Goal: Task Accomplishment & Management: Manage account settings

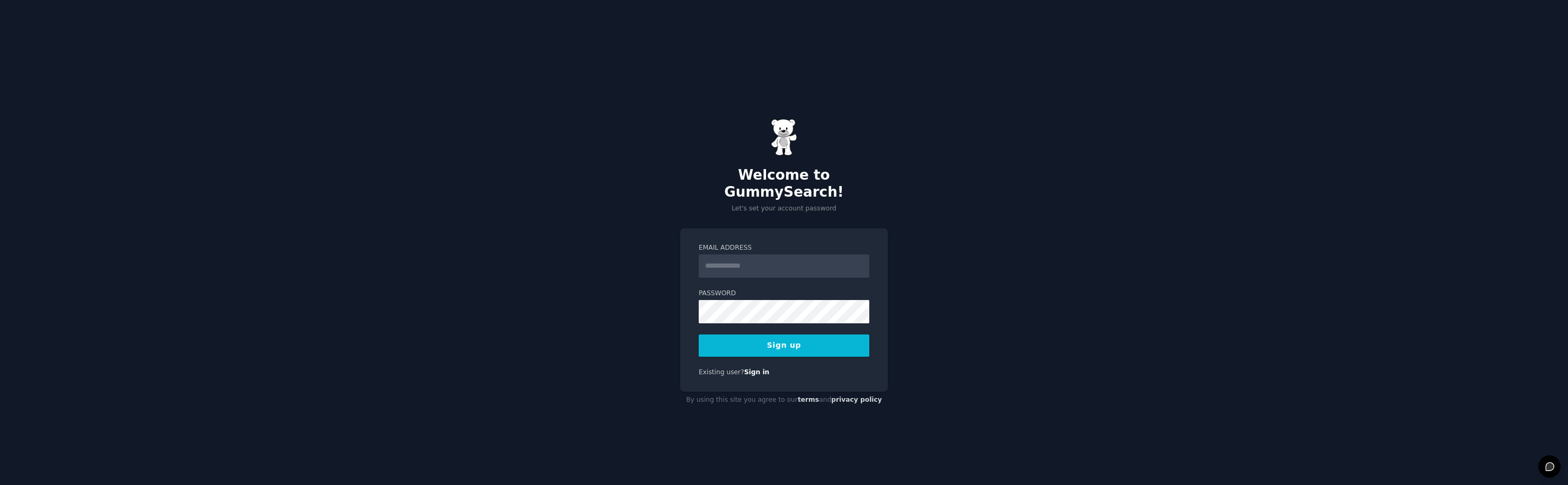
click at [745, 257] on input "Email Address" at bounding box center [784, 266] width 170 height 23
click at [1059, 226] on div "Welcome to GummySearch! Let's set your account password Email Address Password …" at bounding box center [784, 264] width 1568 height 485
click at [755, 263] on input "Email Address" at bounding box center [784, 266] width 170 height 23
type input "**********"
click at [1034, 278] on div "**********" at bounding box center [784, 264] width 1568 height 485
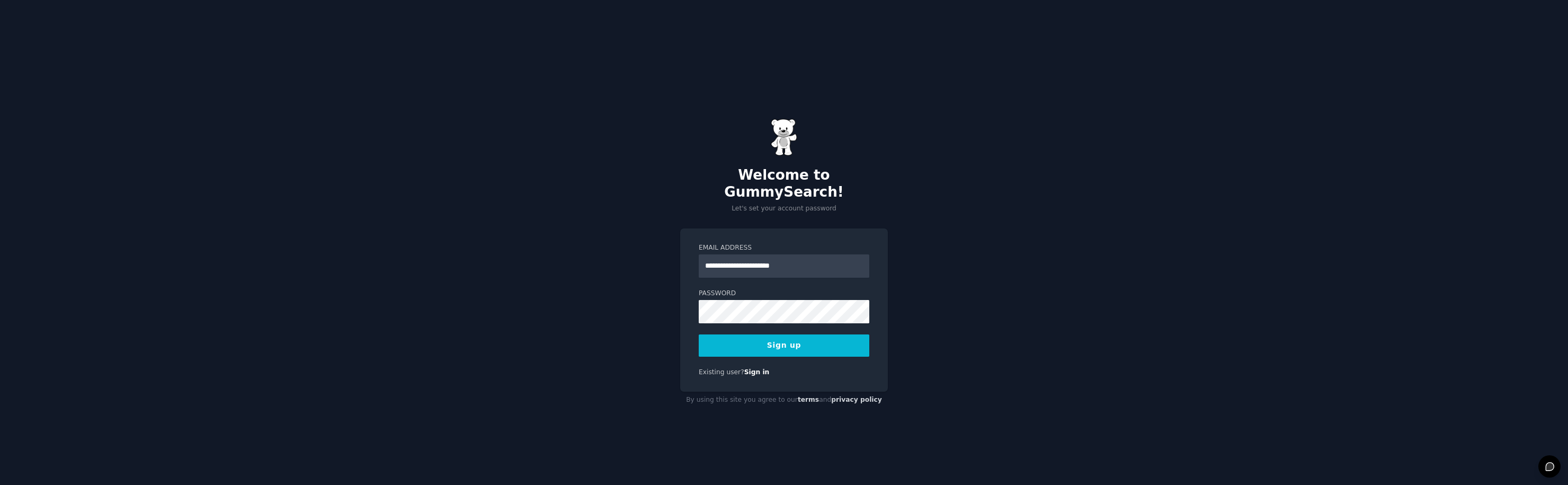
click at [990, 254] on div "**********" at bounding box center [784, 264] width 1568 height 485
click at [699, 323] on div at bounding box center [699, 323] width 0 height 0
click at [0, 21] on div at bounding box center [0, 21] width 0 height 0
click at [840, 343] on button "Sign up" at bounding box center [784, 345] width 170 height 23
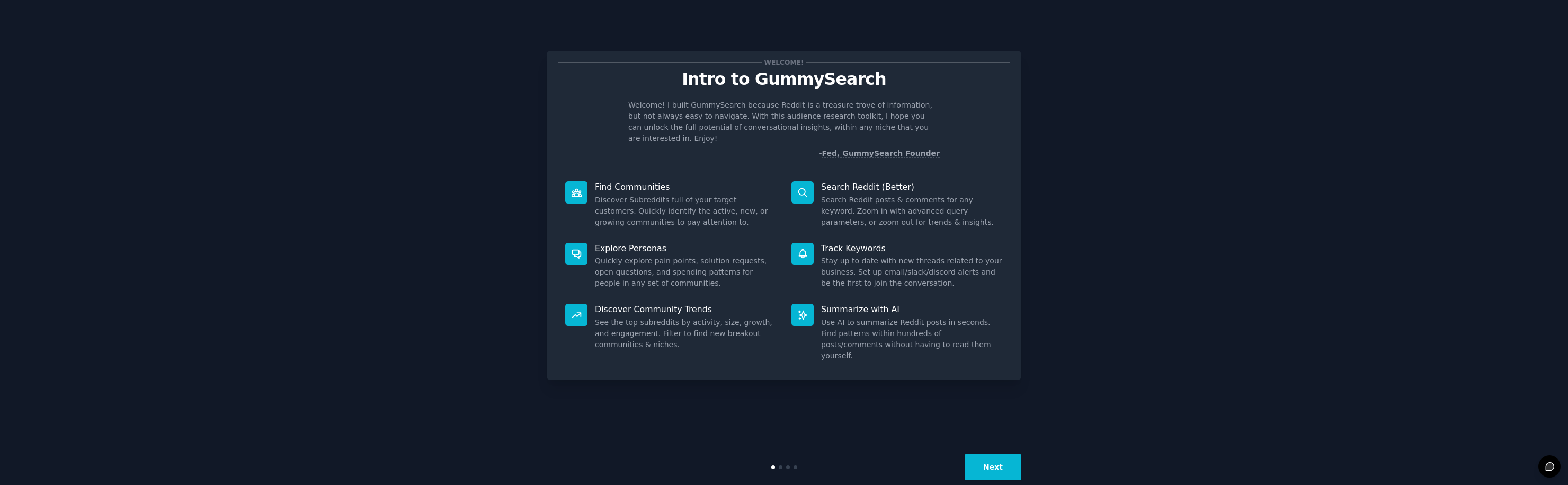
click at [997, 470] on button "Next" at bounding box center [993, 467] width 57 height 26
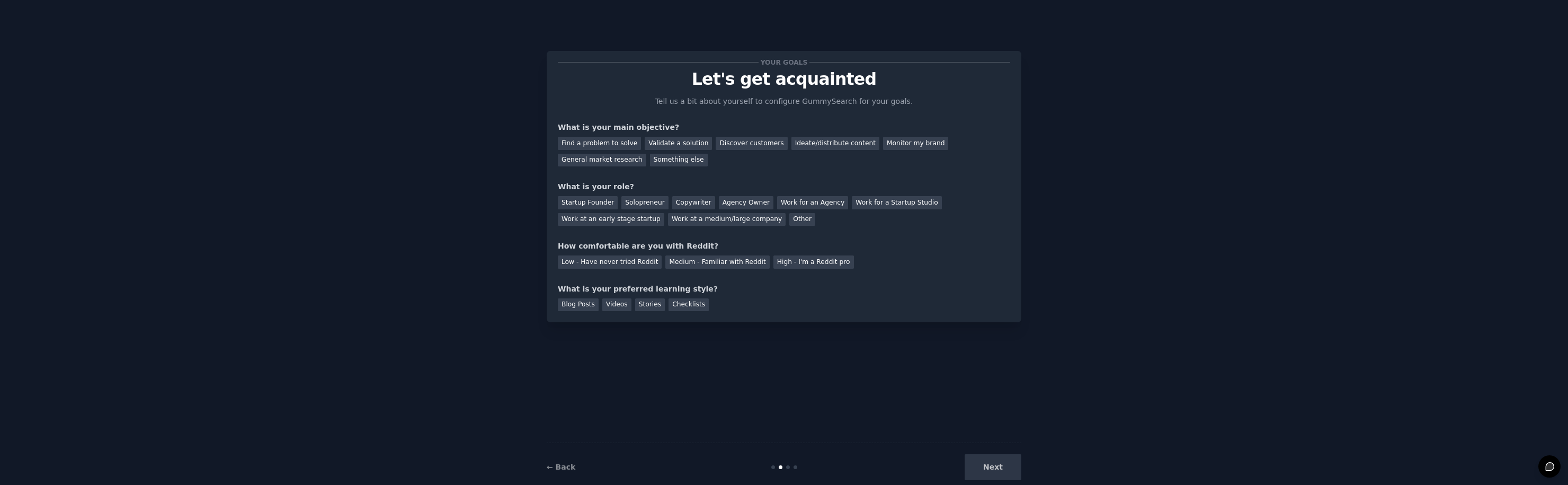
click at [996, 469] on div "Next" at bounding box center [942, 467] width 158 height 26
click at [998, 390] on div "Your goals Let's get acquainted Tell us a bit about yourself to configure Gummy…" at bounding box center [784, 264] width 475 height 455
click at [743, 145] on div "Discover customers" at bounding box center [751, 143] width 71 height 14
click at [742, 204] on div "Agency Owner" at bounding box center [746, 203] width 55 height 14
click at [617, 265] on div "Low - Have never tried Reddit" at bounding box center [609, 262] width 104 height 14
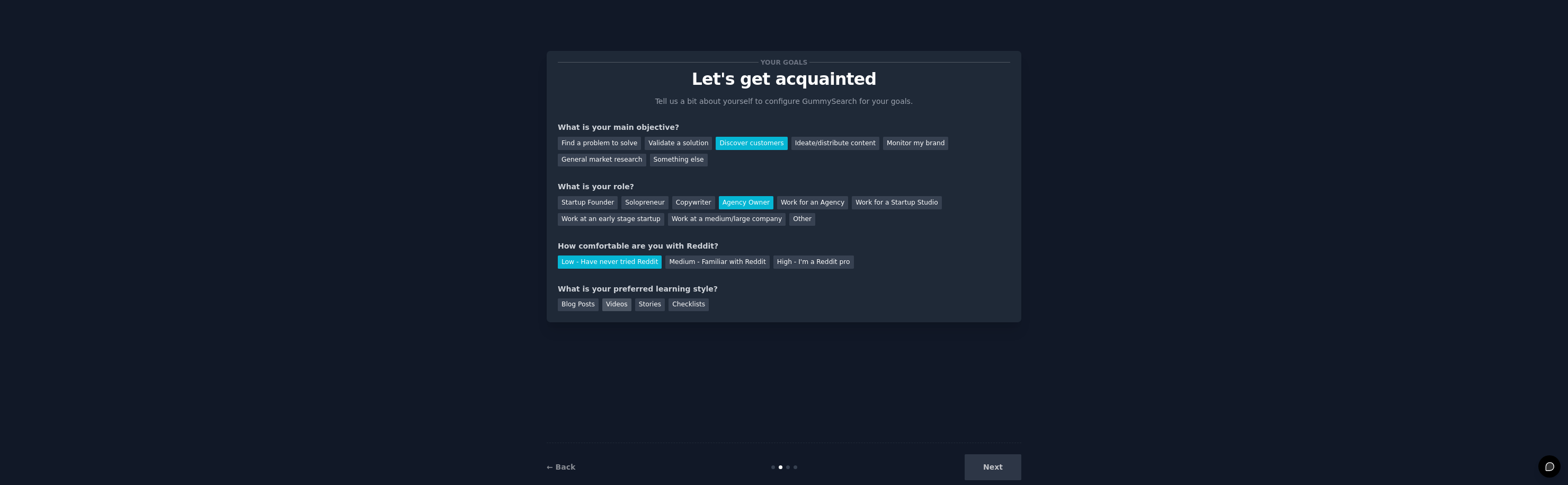
click at [619, 308] on div "Videos" at bounding box center [617, 305] width 29 height 14
click at [1014, 466] on button "Next" at bounding box center [993, 467] width 57 height 26
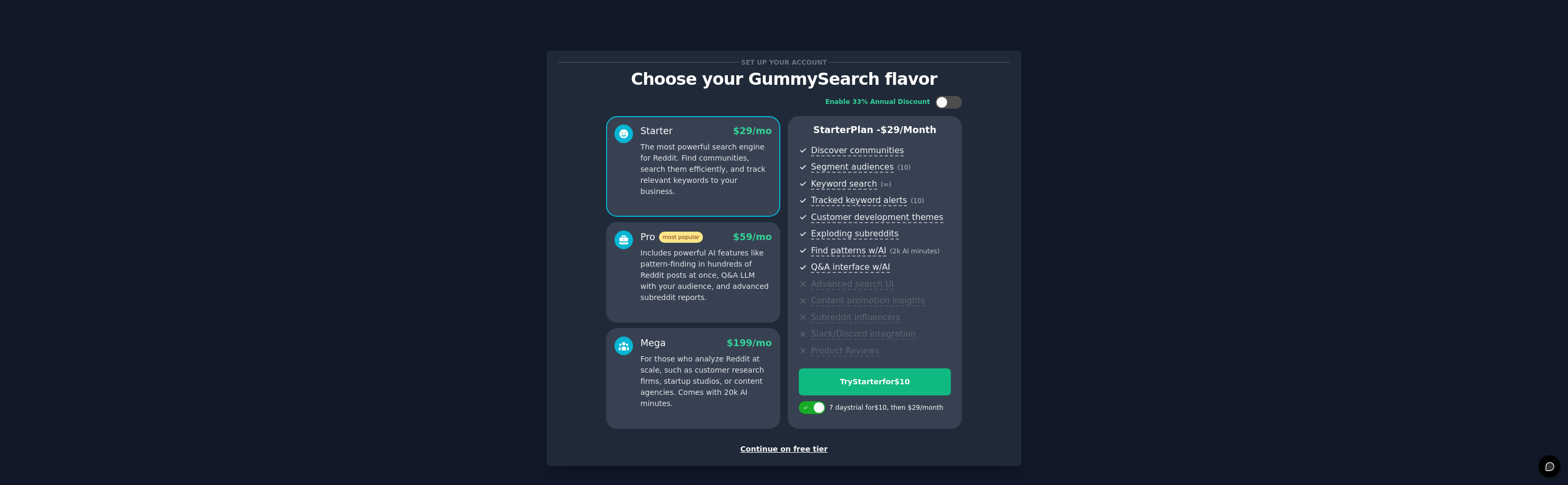
click at [786, 449] on div "Continue on free tier" at bounding box center [783, 448] width 452 height 11
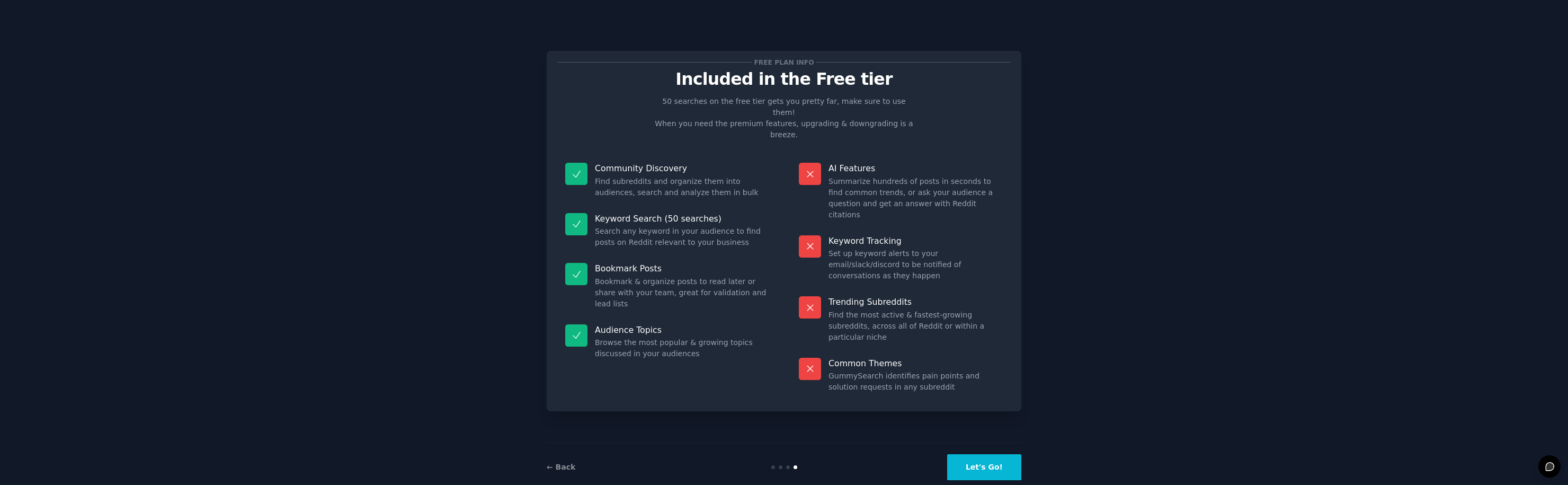
click at [1005, 464] on button "Let's Go!" at bounding box center [984, 467] width 74 height 26
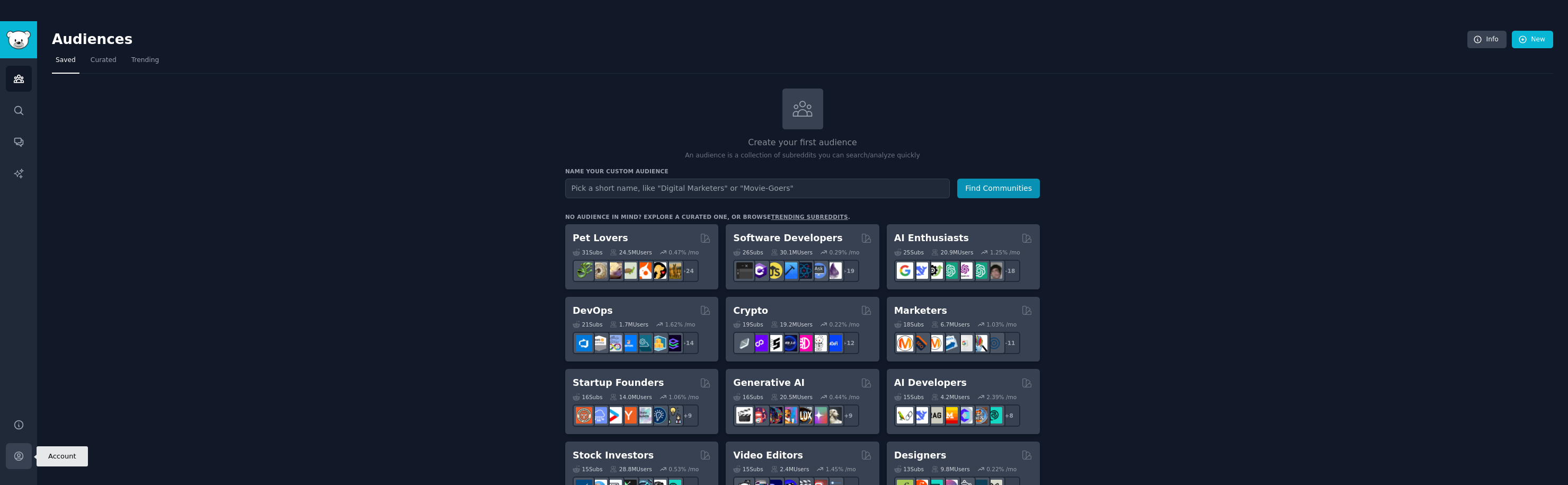
click at [20, 455] on icon "Sidebar" at bounding box center [18, 456] width 8 height 8
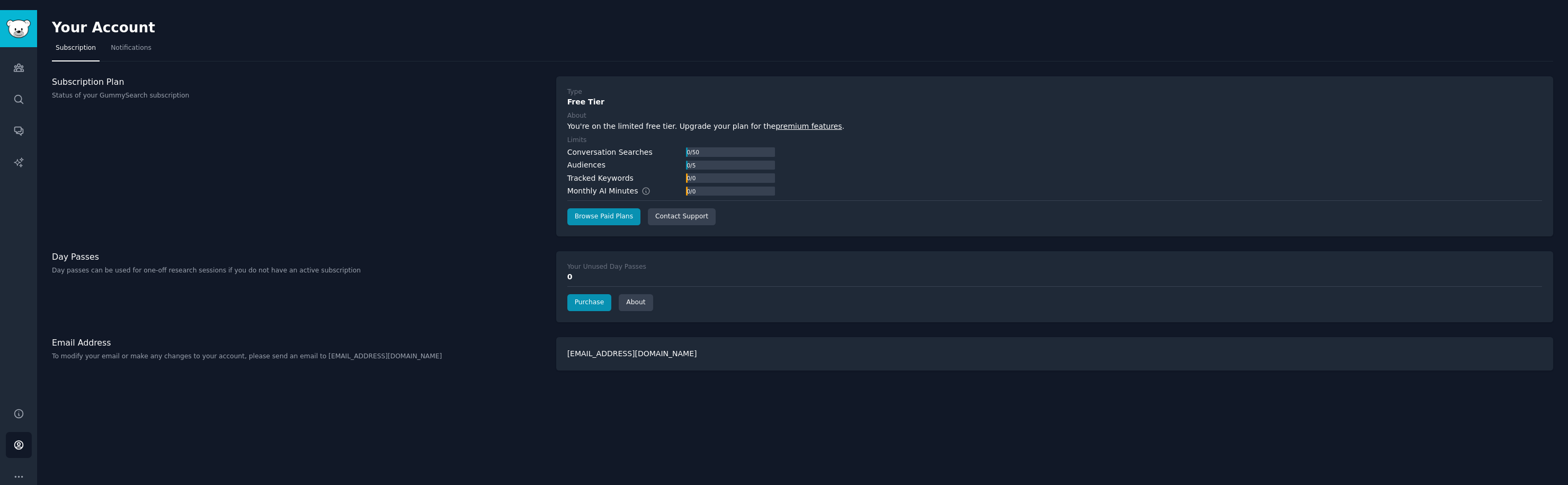
scroll to position [21, 0]
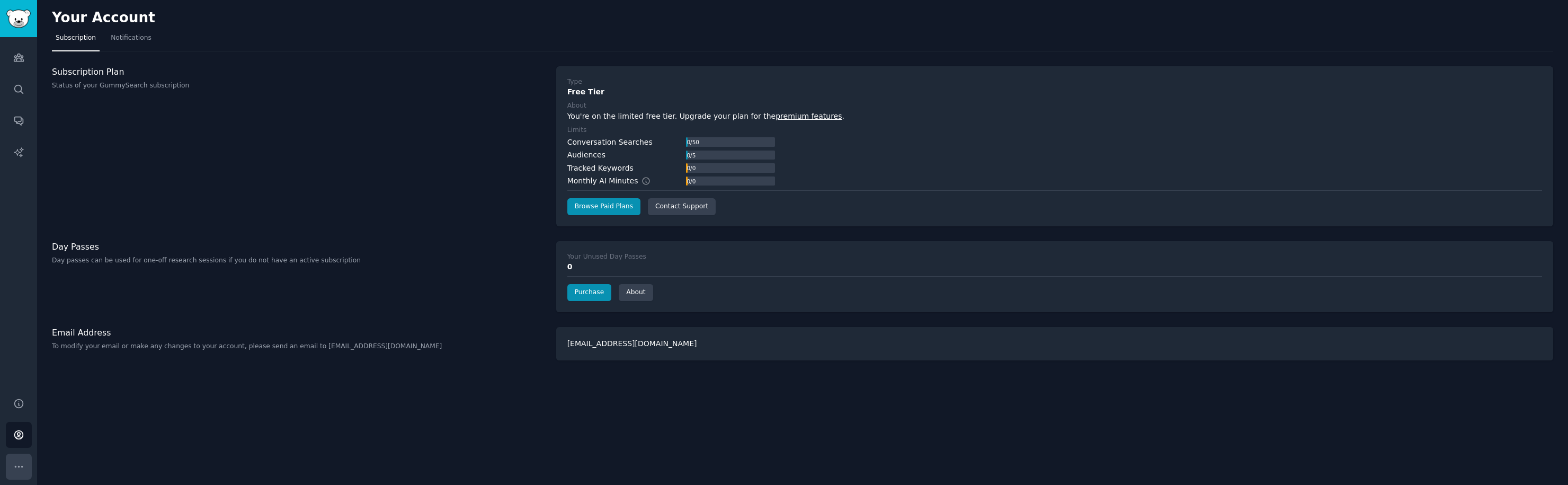
click at [15, 468] on icon "Sidebar" at bounding box center [19, 466] width 11 height 11
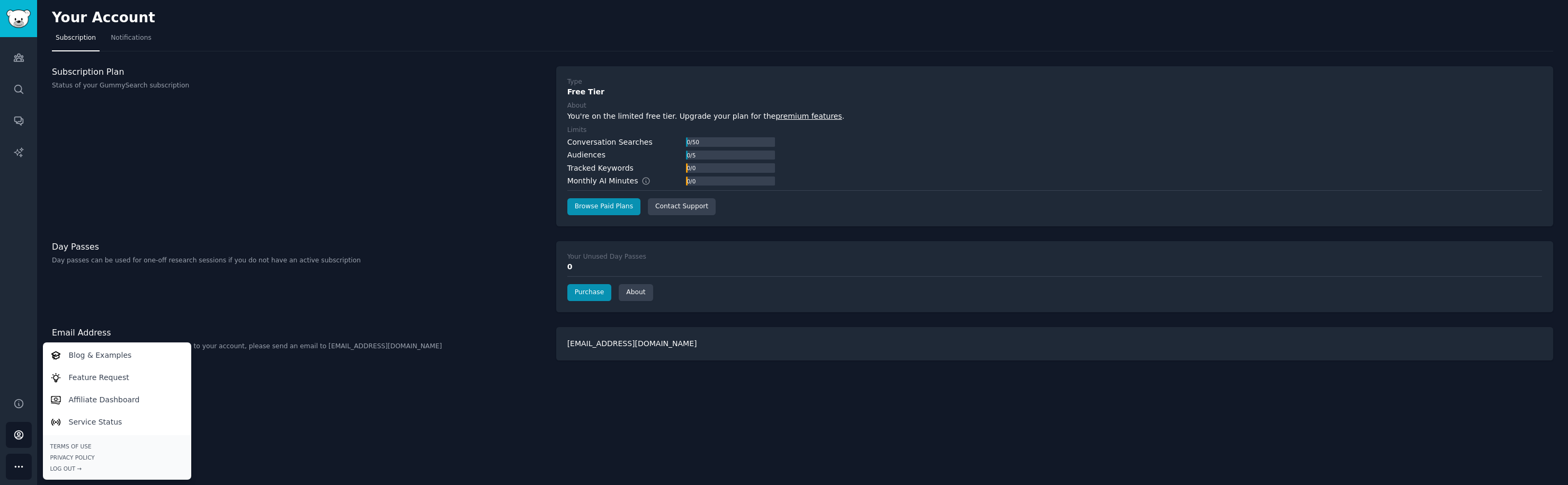
click at [250, 179] on div "Subscription Plan Status of your GummySearch subscription" at bounding box center [298, 146] width 493 height 160
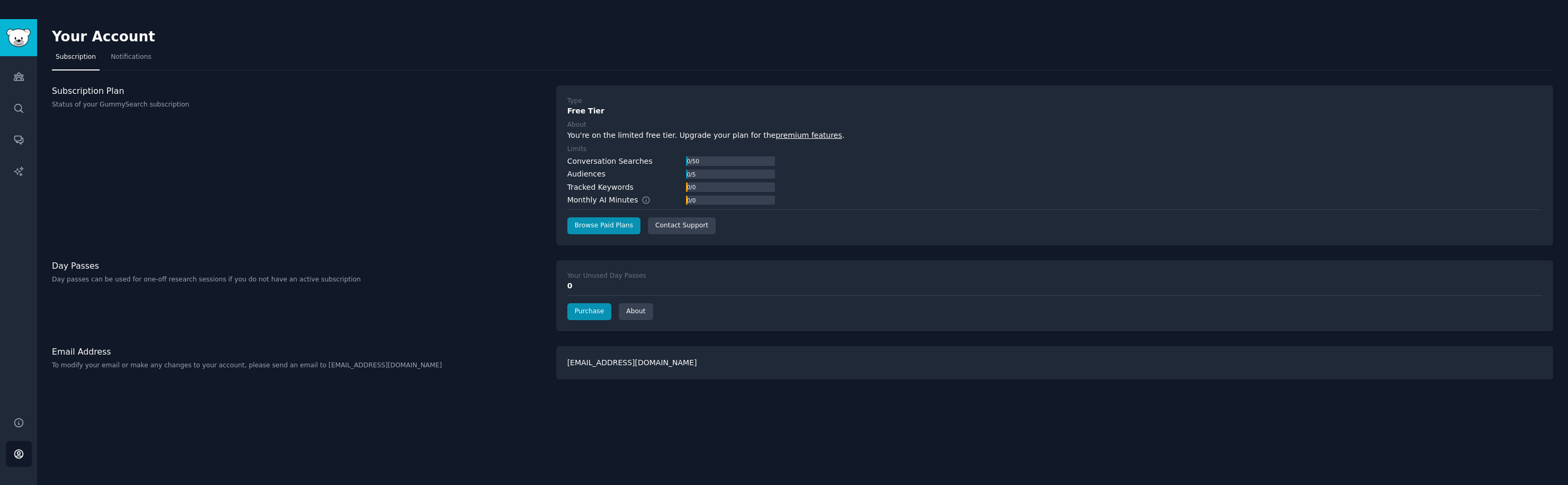
scroll to position [0, 0]
click at [125, 55] on span "Notifications" at bounding box center [131, 59] width 41 height 10
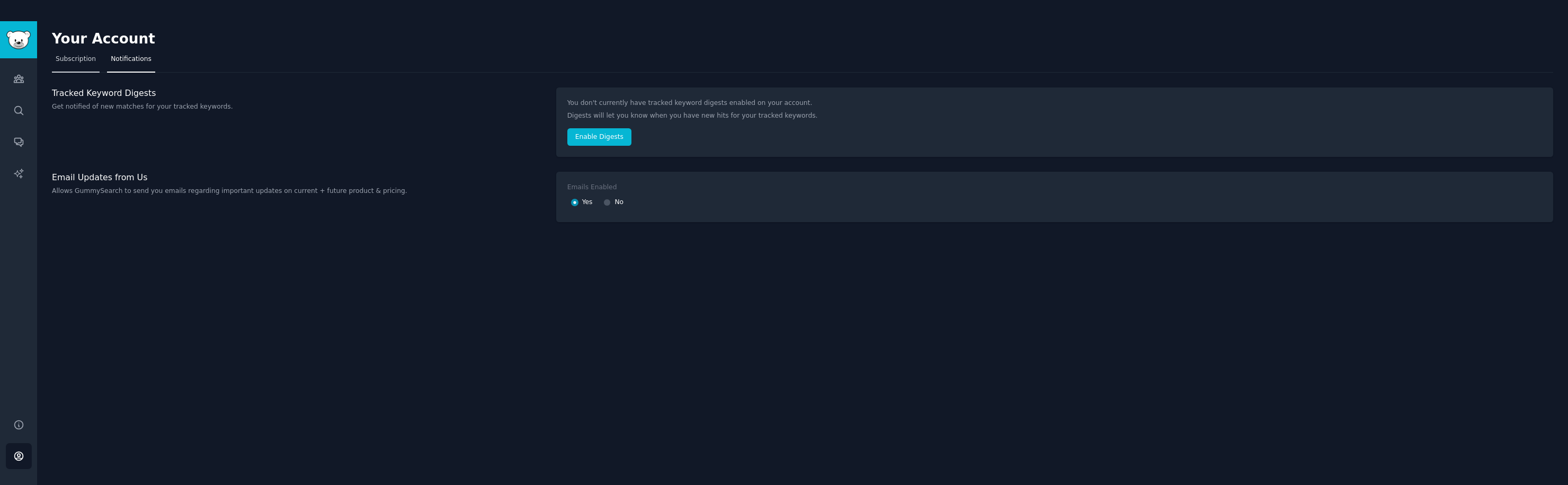
click at [88, 59] on span "Subscription" at bounding box center [75, 59] width 41 height 10
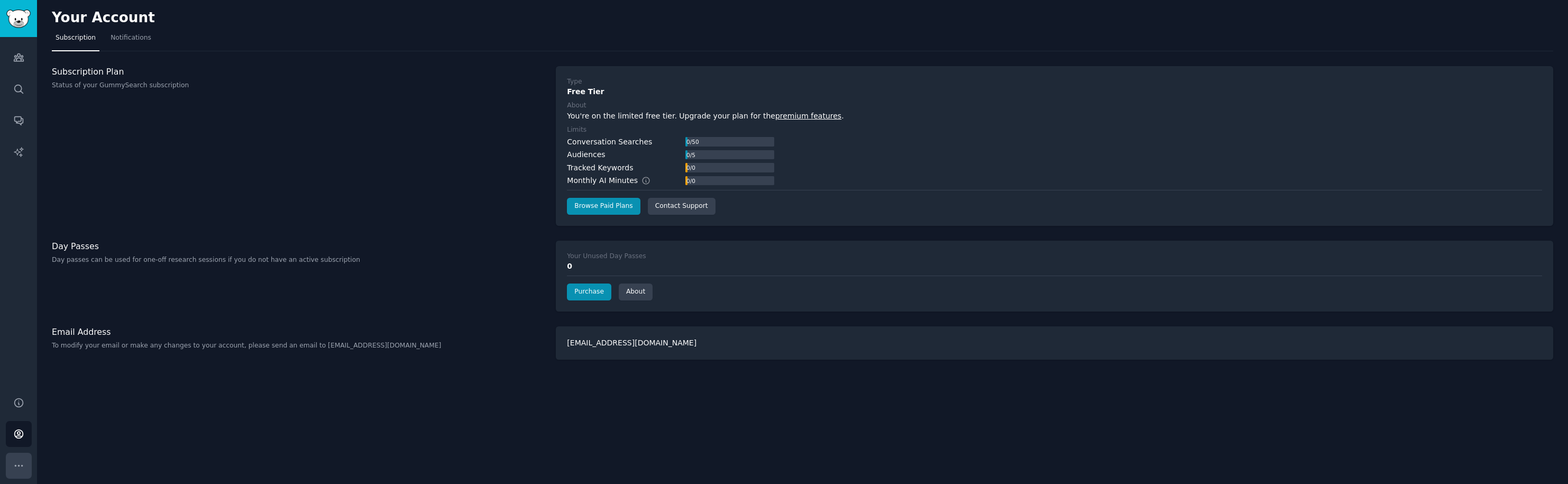
click at [26, 463] on button "More" at bounding box center [19, 465] width 26 height 26
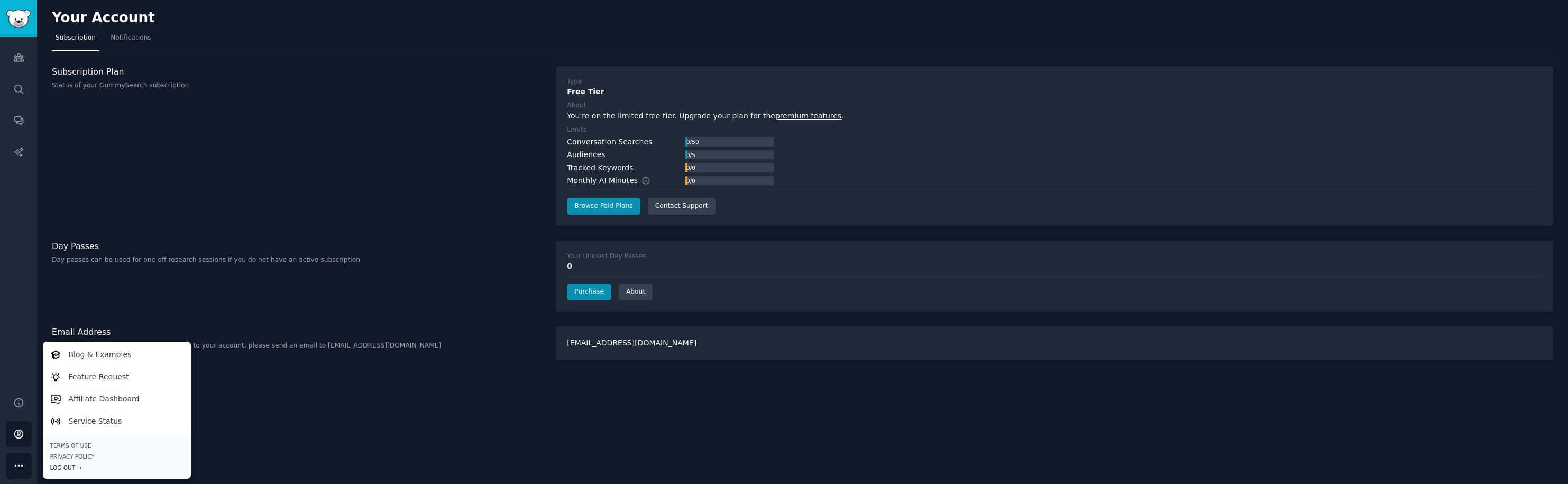
click at [74, 467] on div "Log Out →" at bounding box center [117, 467] width 134 height 8
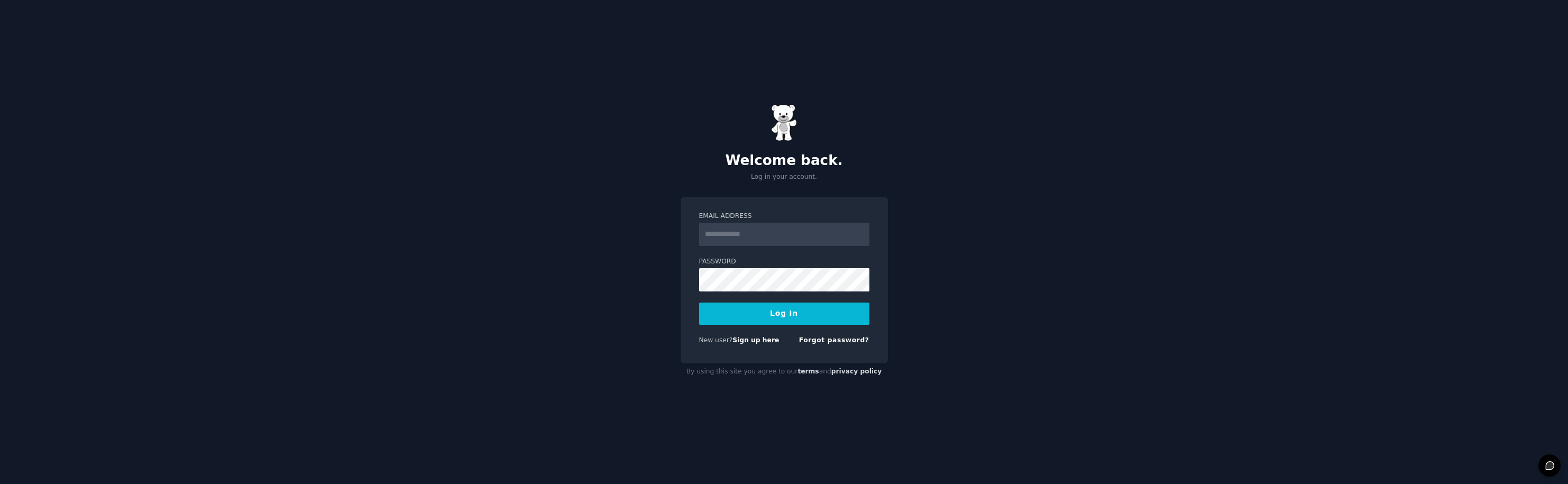
click at [772, 236] on input "Email Address" at bounding box center [784, 234] width 170 height 23
type input "**********"
click at [721, 309] on button "Log In" at bounding box center [784, 313] width 170 height 22
click at [687, 293] on div "**********" at bounding box center [784, 280] width 207 height 167
click at [839, 343] on link "Forgot password?" at bounding box center [835, 340] width 71 height 8
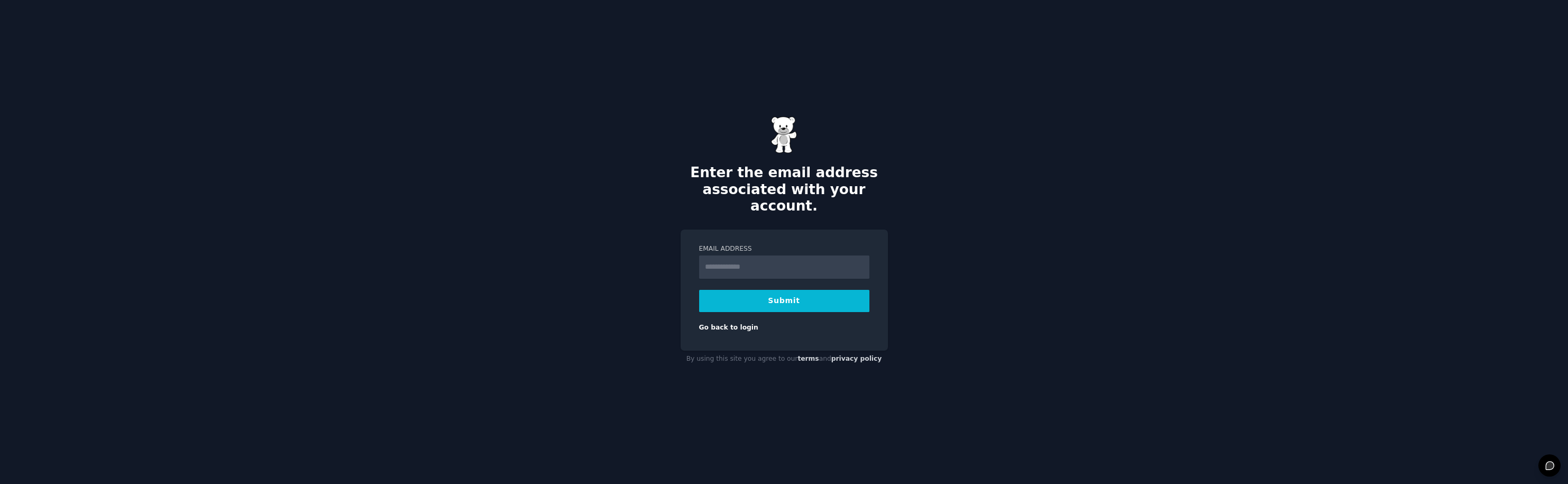
click at [760, 261] on input "Email Address" at bounding box center [784, 267] width 170 height 23
type input "**********"
click at [731, 297] on button "Submit" at bounding box center [784, 300] width 170 height 22
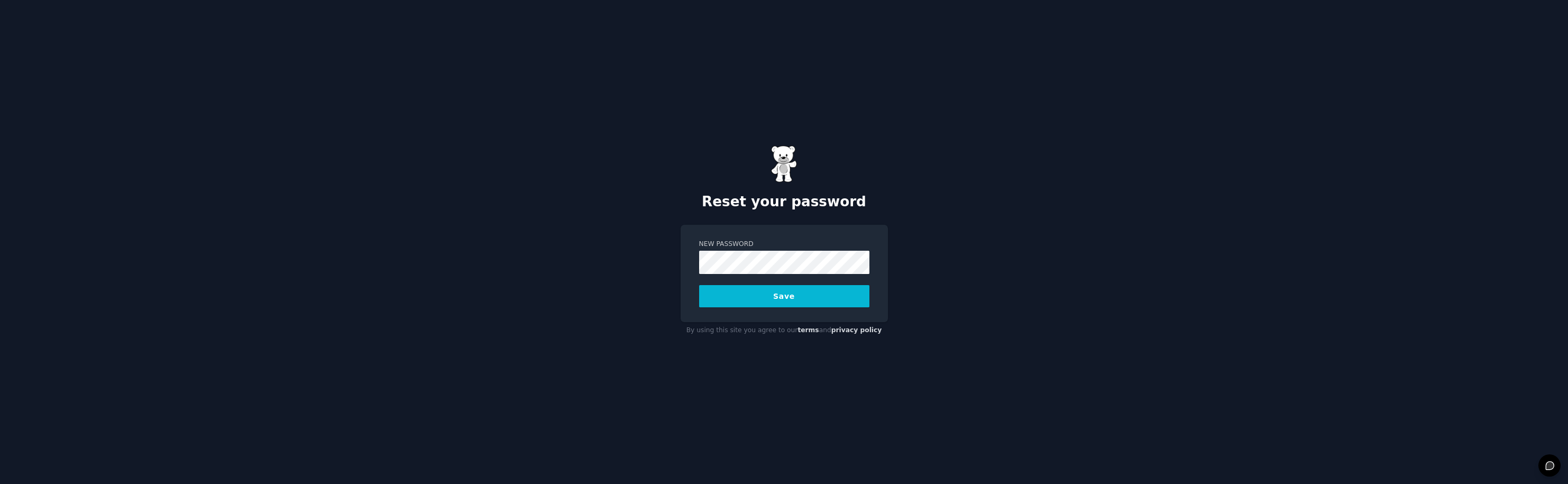
click at [772, 295] on button "Save" at bounding box center [784, 296] width 170 height 22
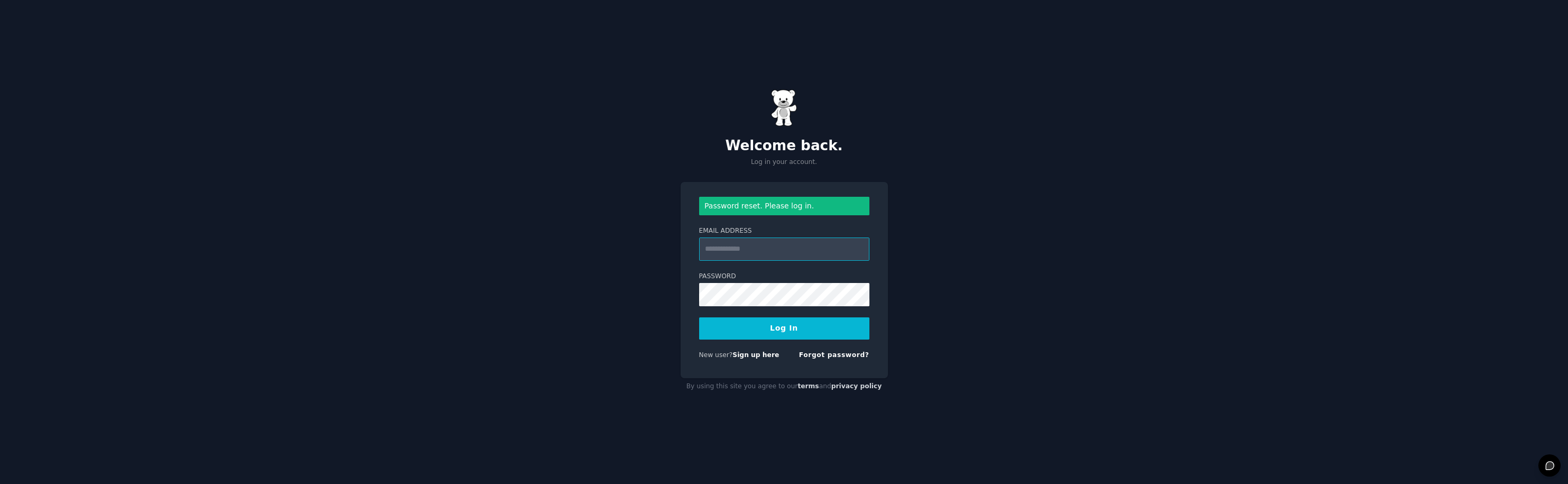
type input "**********"
click at [793, 329] on button "Log In" at bounding box center [784, 328] width 170 height 22
